Goal: Participate in discussion: Engage in conversation with other users on a specific topic

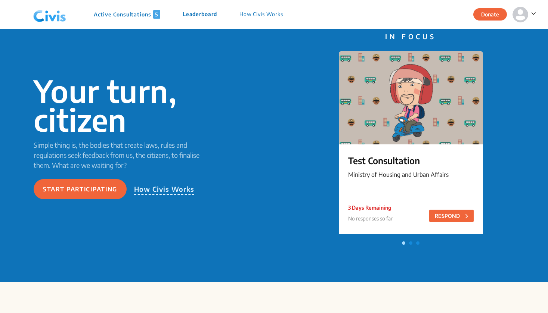
scroll to position [37, 0]
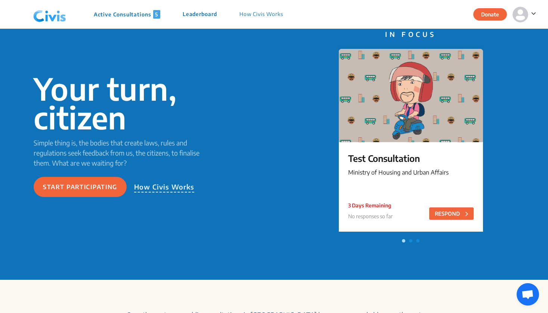
click at [436, 165] on div "Test Consultation Ministry of Housing and Urban Affairs 3 Days Remaining No res…" at bounding box center [411, 165] width 144 height 47
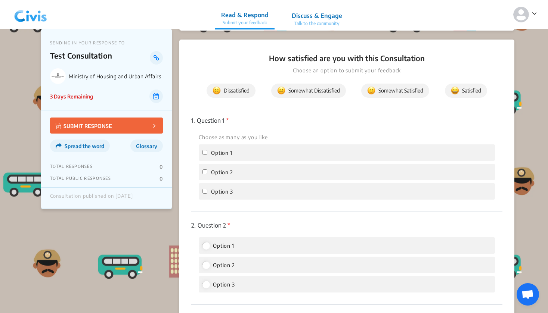
scroll to position [87, 0]
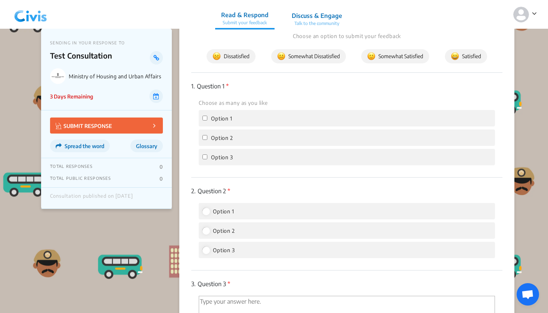
click at [252, 116] on div "Option 1" at bounding box center [347, 118] width 296 height 16
click at [205, 120] on input "Option 1" at bounding box center [204, 118] width 5 height 5
checkbox input "true"
click at [206, 211] on input "Option 1" at bounding box center [205, 211] width 7 height 7
radio input "true"
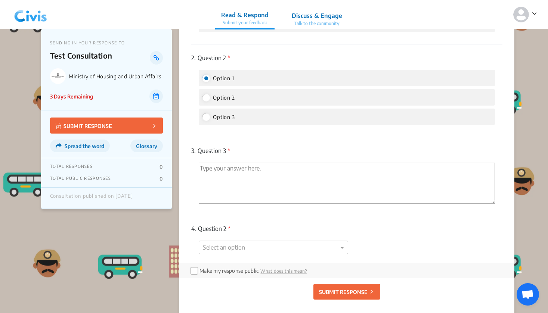
scroll to position [231, 0]
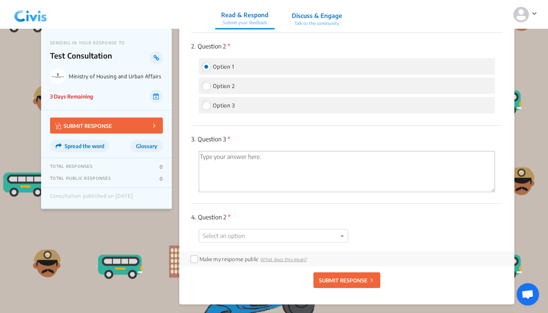
click at [256, 184] on textarea "'Type your answer here.' | translate" at bounding box center [347, 171] width 296 height 41
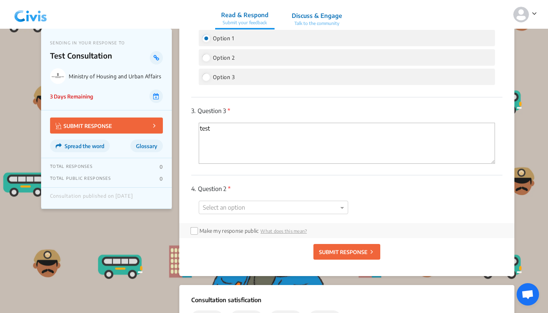
scroll to position [293, 0]
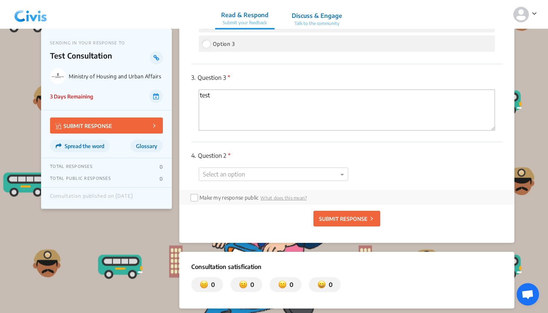
type textarea "test"
click at [245, 167] on div "4. Question 2 * Select an option" at bounding box center [346, 166] width 311 height 48
click at [243, 172] on div "1. Question 1 * Choose as many as you like Option 1 Option 2 Option 3 2. Questi…" at bounding box center [346, 28] width 311 height 324
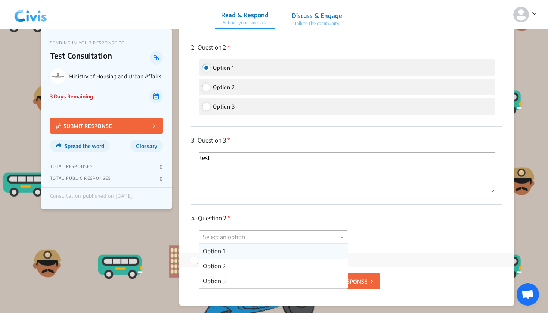
scroll to position [248, 0]
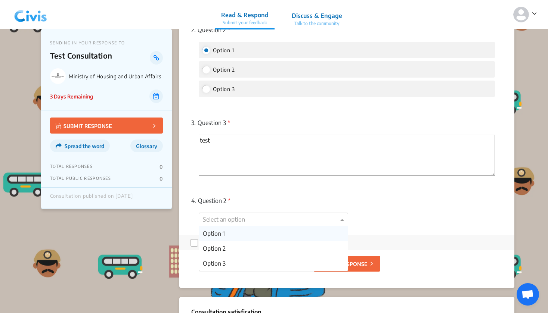
click at [232, 235] on div "Option 1" at bounding box center [273, 233] width 149 height 15
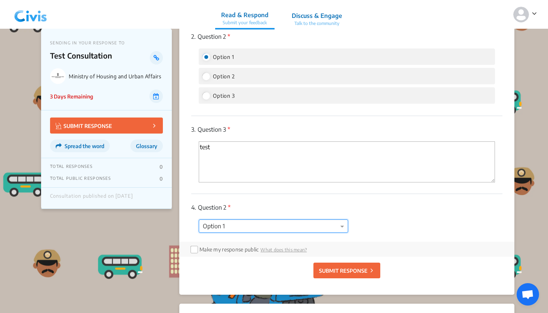
scroll to position [240, 0]
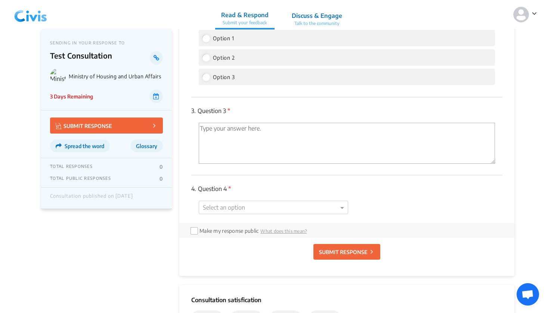
scroll to position [263, 0]
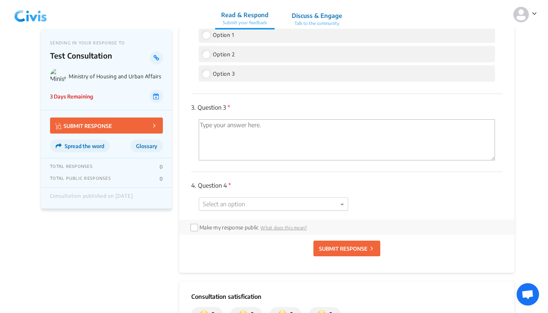
click at [212, 205] on div "1. Question 1 * Choose as many as you like Option 1 Option 2 Option 3 2. Questi…" at bounding box center [346, 58] width 311 height 324
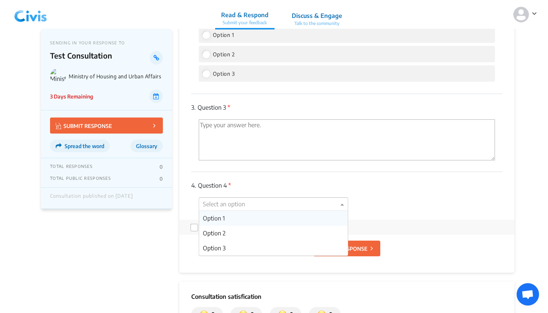
scroll to position [0, 0]
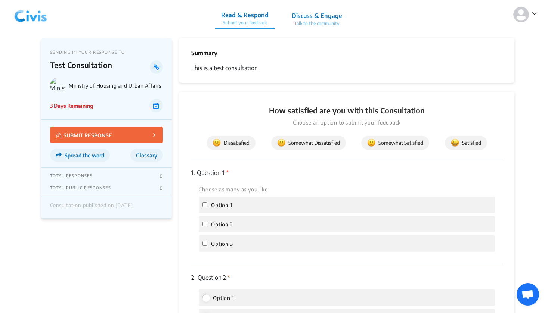
click at [203, 208] on label "Option 1" at bounding box center [217, 204] width 30 height 9
click at [203, 207] on input "Option 1" at bounding box center [204, 204] width 5 height 5
checkbox input "true"
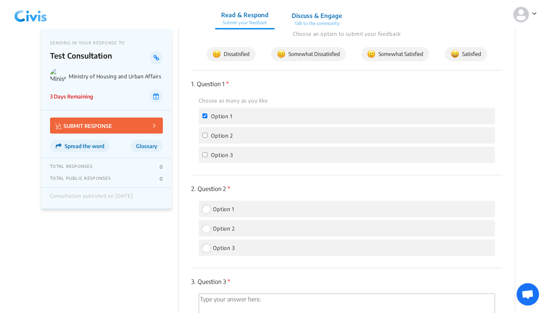
scroll to position [96, 0]
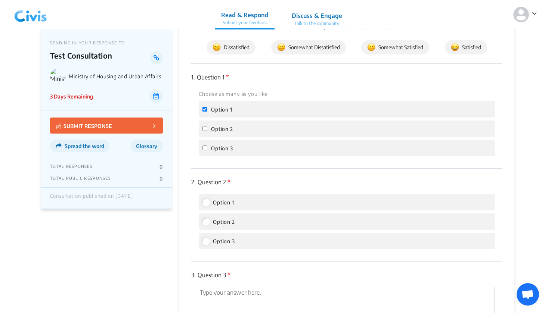
click at [209, 200] on input "Option 1" at bounding box center [205, 202] width 7 height 7
radio input "true"
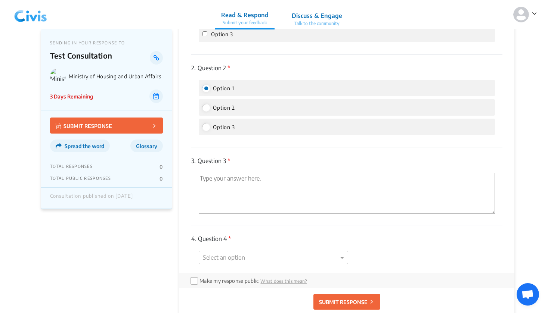
scroll to position [240, 0]
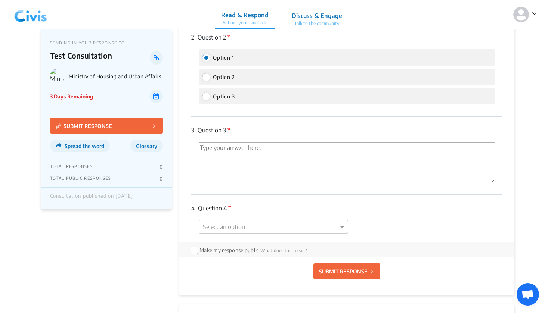
click at [242, 225] on div "1. Question 1 * Choose as many as you like Option 1 Option 2 Option 3 2. Questi…" at bounding box center [346, 81] width 311 height 324
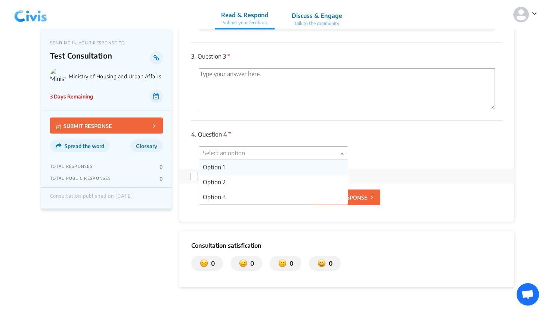
scroll to position [348, 0]
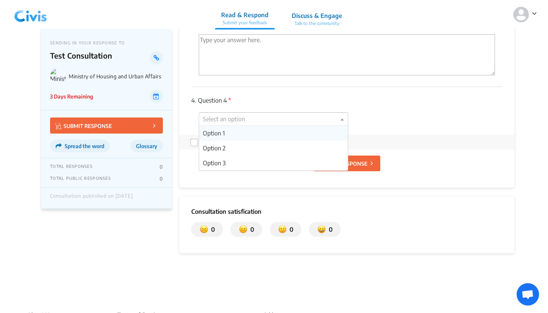
click at [252, 132] on div "Option 1" at bounding box center [273, 133] width 149 height 15
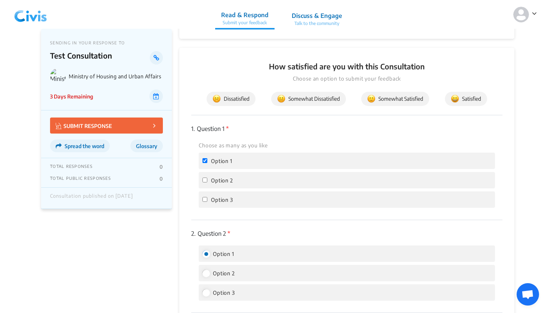
scroll to position [38, 0]
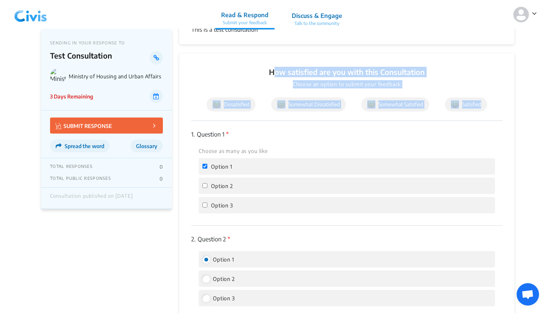
drag, startPoint x: 205, startPoint y: 63, endPoint x: 487, endPoint y: 118, distance: 287.4
click at [487, 118] on div "How satisfied are you with this Consultation Choose an option to submit your fe…" at bounding box center [346, 275] width 335 height 444
click at [498, 108] on div "Dissatisfied Somewhat Dissatisfied Somewhat Satisfied Satisfied" at bounding box center [346, 104] width 311 height 14
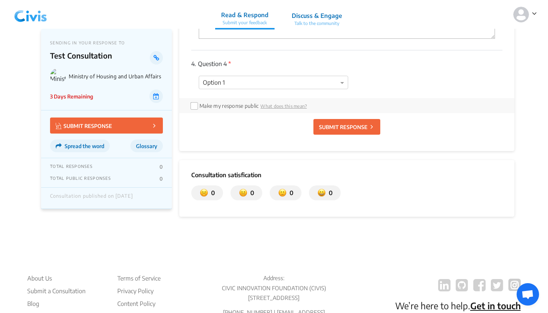
scroll to position [394, 0]
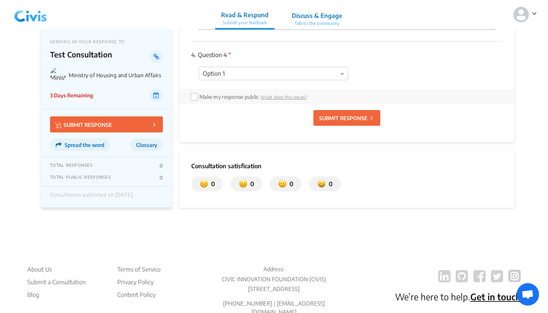
drag, startPoint x: 185, startPoint y: 156, endPoint x: 384, endPoint y: 193, distance: 202.4
click at [384, 193] on div "Consultation satisfication 0 0 0 0" at bounding box center [346, 179] width 335 height 57
click at [411, 194] on div "Consultation satisfication 0 0 0 0" at bounding box center [346, 179] width 335 height 57
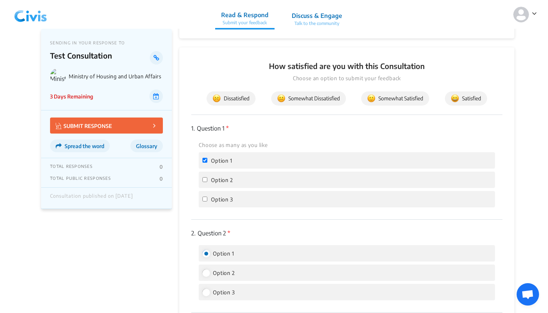
scroll to position [43, 0]
